Goal: Navigation & Orientation: Find specific page/section

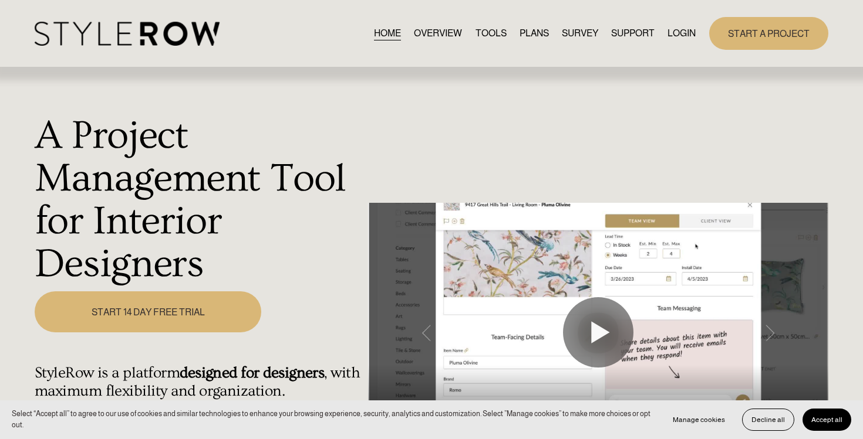
click at [678, 32] on link "LOGIN" at bounding box center [681, 33] width 28 height 16
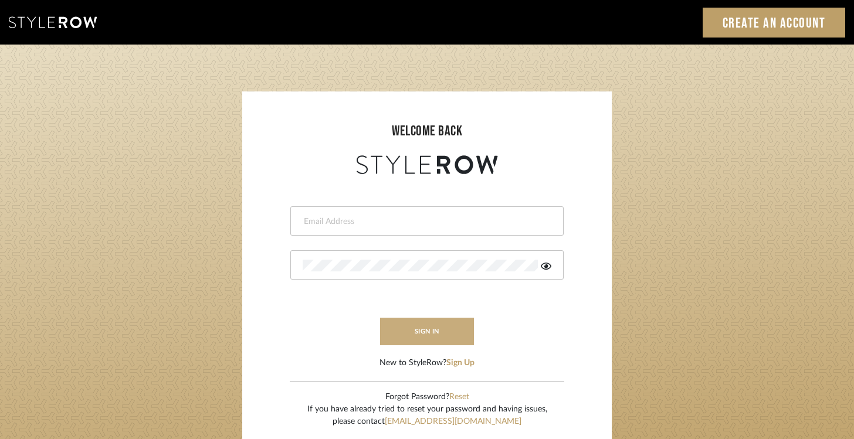
type input "keri@kerifieldsinteriors.com"
click at [438, 327] on button "sign in" at bounding box center [427, 332] width 94 height 28
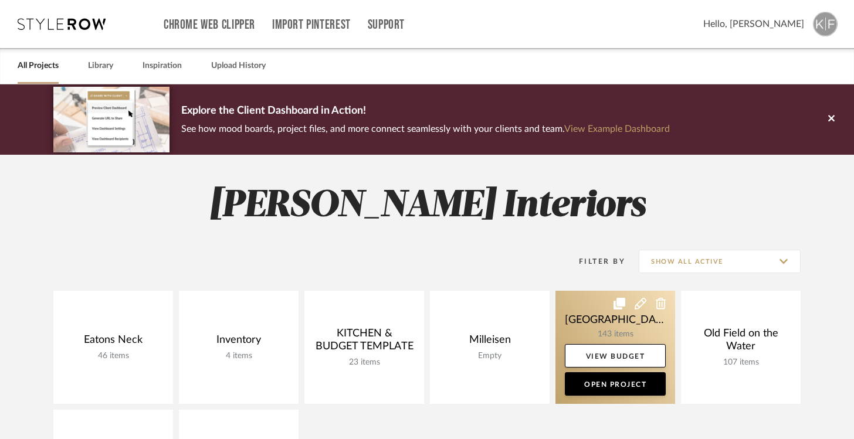
click at [610, 322] on link at bounding box center [616, 347] width 120 height 113
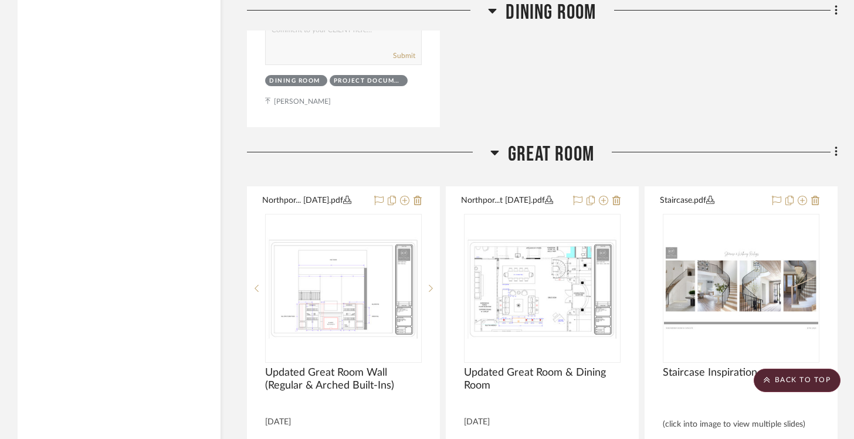
scroll to position [11359, 0]
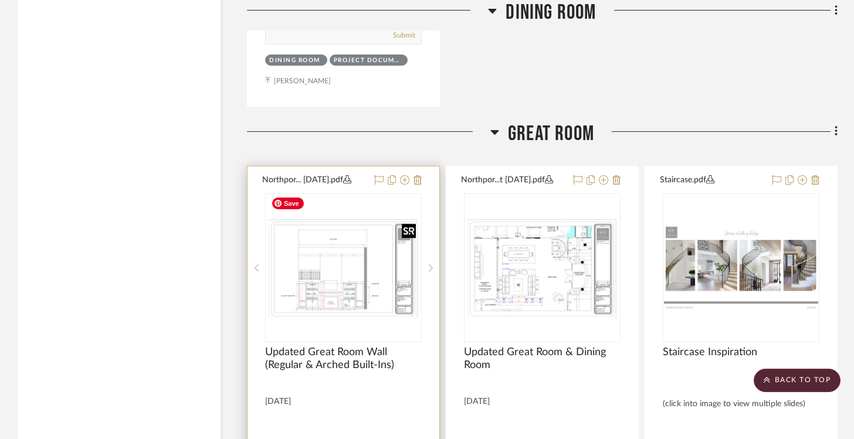
click at [339, 253] on img "0" at bounding box center [343, 268] width 154 height 103
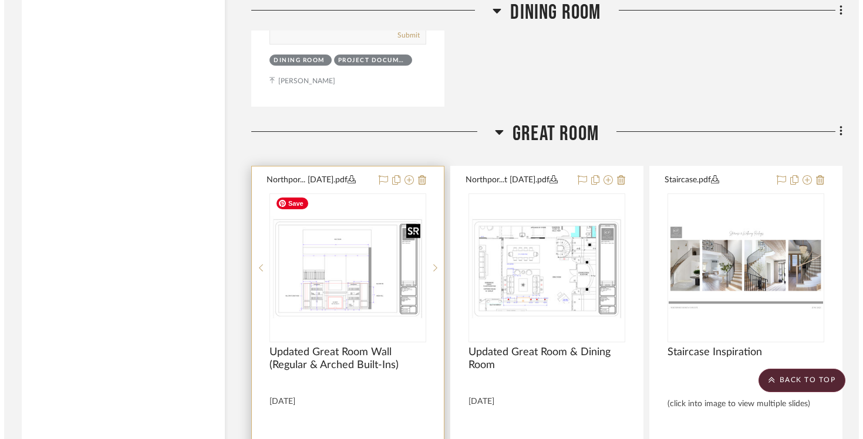
scroll to position [0, 0]
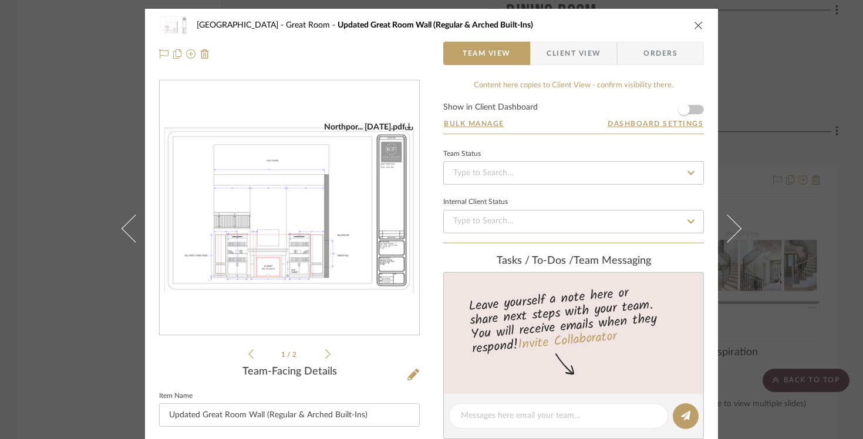
click at [344, 220] on img "0" at bounding box center [289, 208] width 259 height 173
